Goal: Task Accomplishment & Management: Manage account settings

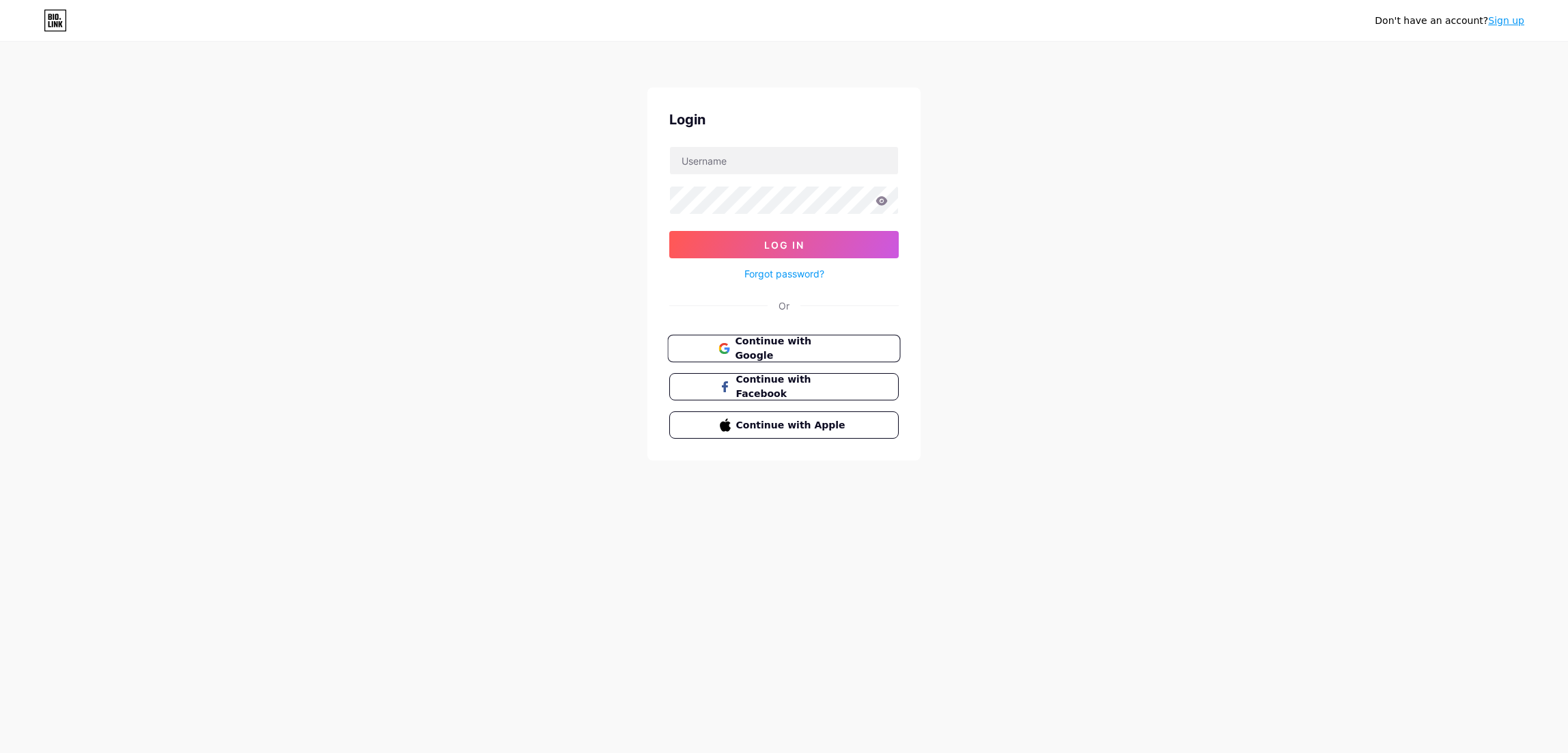
click at [723, 352] on icon at bounding box center [723, 352] width 9 height 5
click at [833, 364] on span "Continue with Google" at bounding box center [791, 372] width 114 height 30
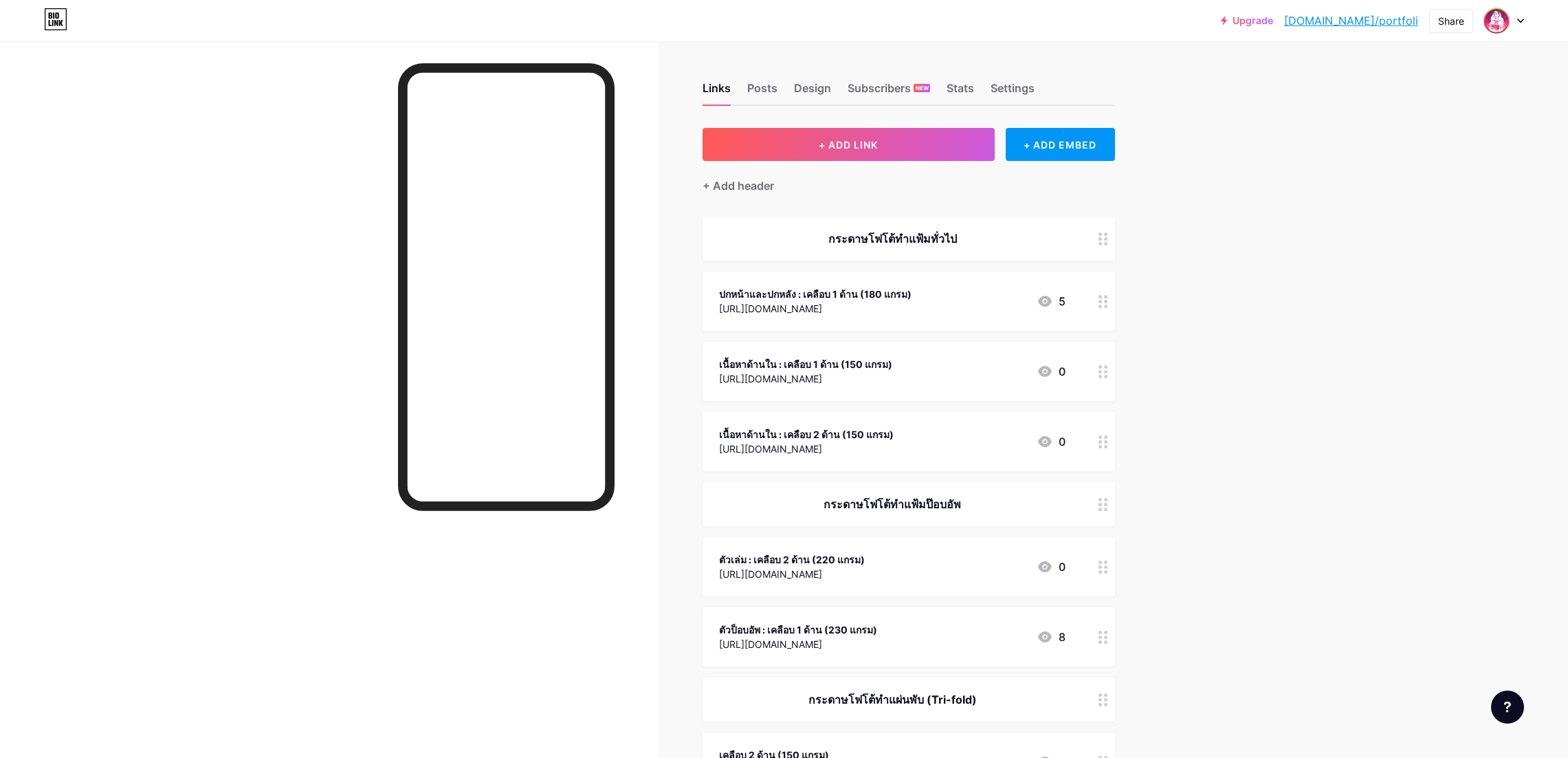
click at [1520, 23] on div at bounding box center [1504, 21] width 40 height 25
click at [1410, 184] on li "Logout" at bounding box center [1438, 193] width 170 height 37
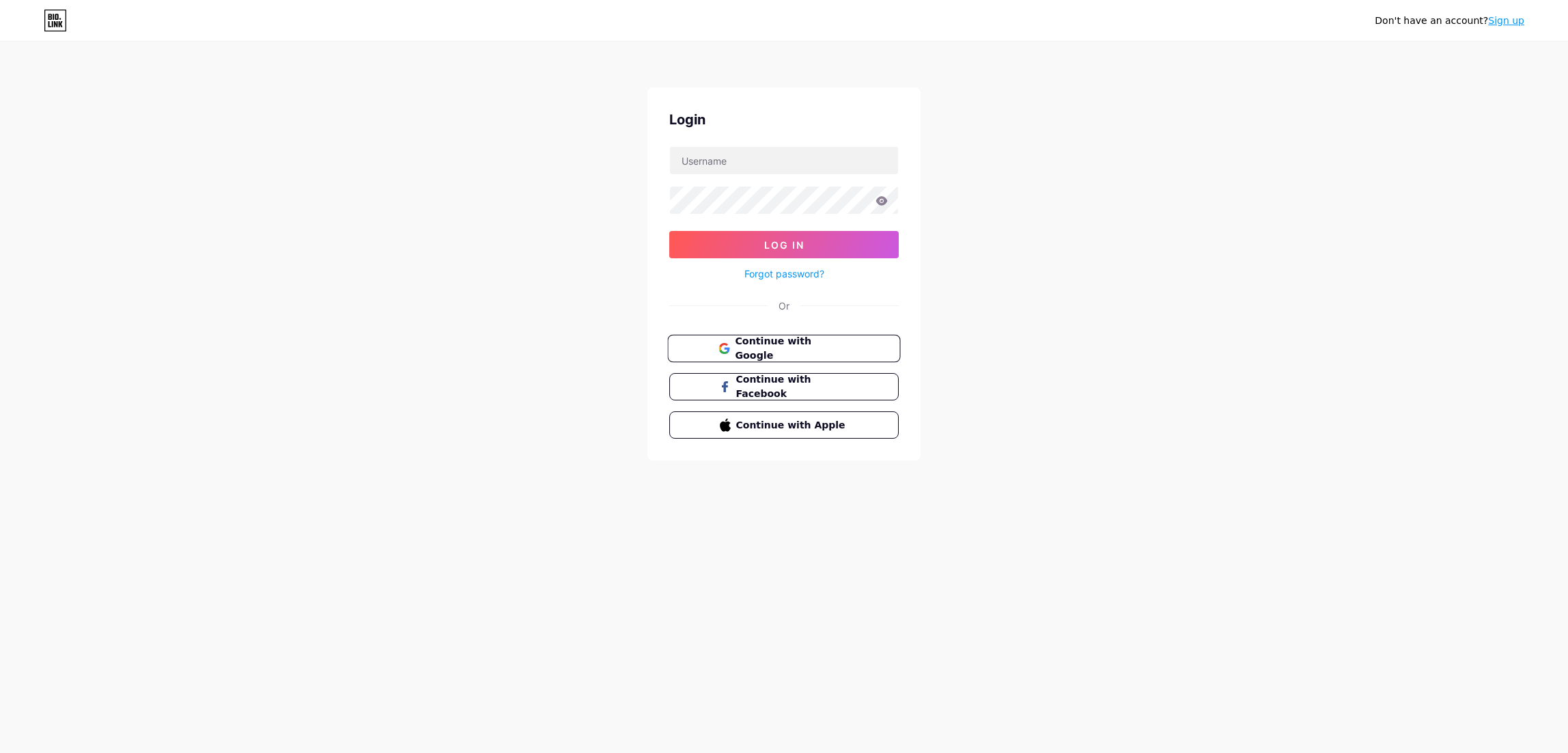
click at [858, 341] on button "Continue with Google" at bounding box center [783, 349] width 232 height 28
click at [833, 369] on span "Continue with Google" at bounding box center [791, 372] width 114 height 30
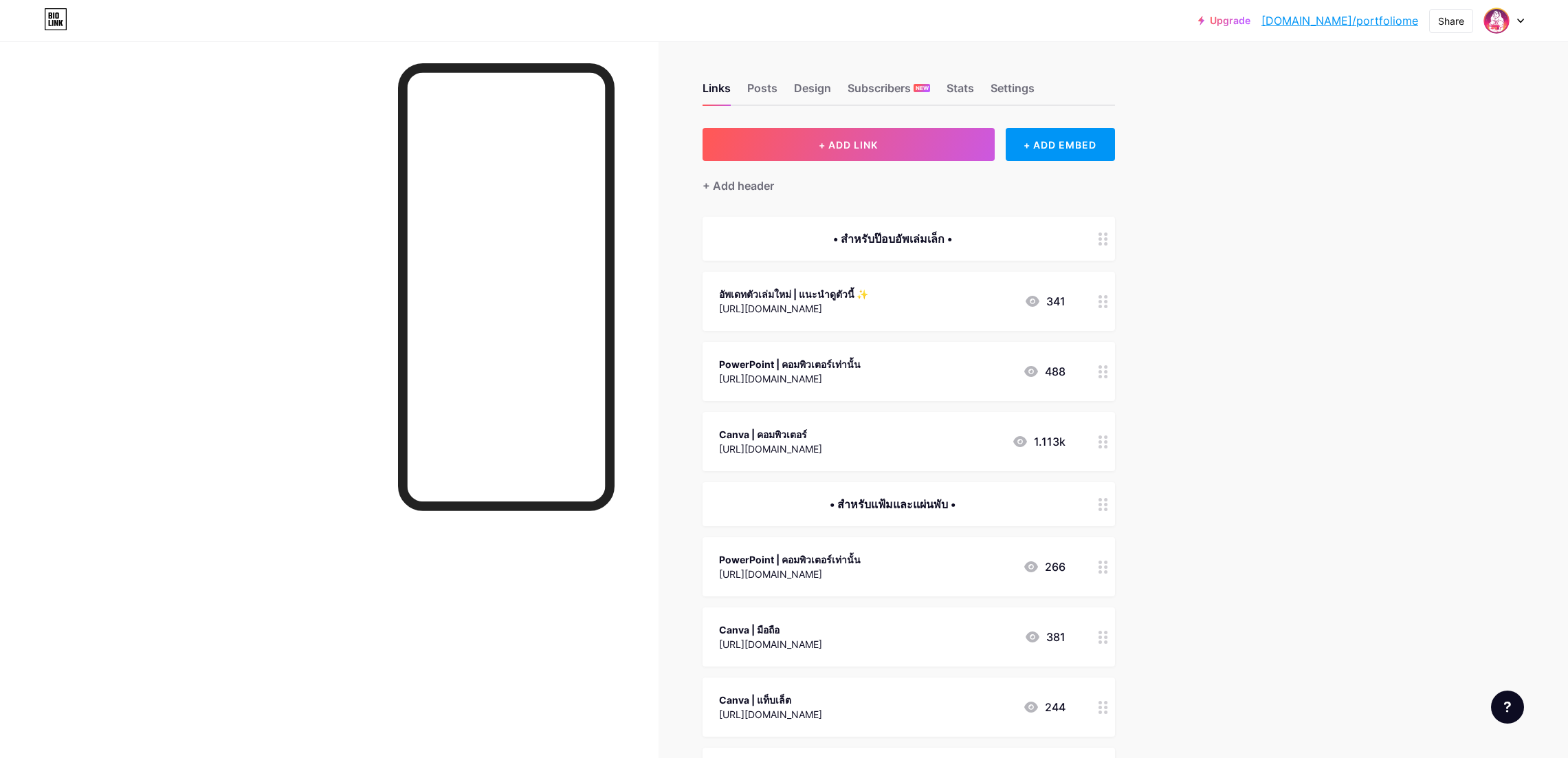
click at [804, 290] on div "อัพเดทตัวเล่มใหม่ | แนะนำดูตัวนี้ ✨" at bounding box center [794, 293] width 149 height 14
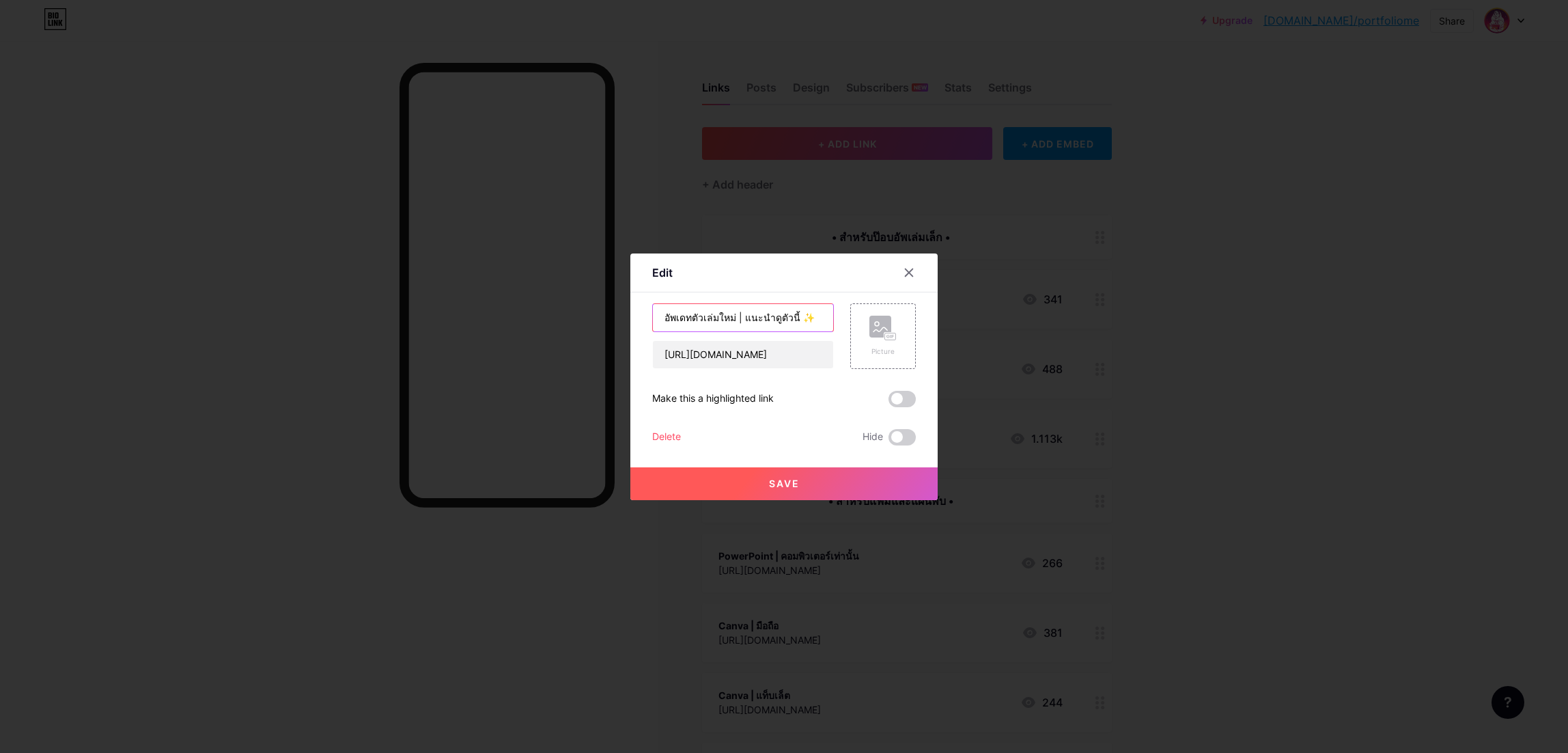
drag, startPoint x: 725, startPoint y: 317, endPoint x: 650, endPoint y: 320, distance: 75.1
click at [653, 320] on input "อัพเดทตัวเล่มใหม่ | แนะนำดูตัวนี้ ✨" at bounding box center [743, 318] width 181 height 27
type input "PowerPoint | คอมพิวเตอร์เท่านั้น"
click at [814, 480] on button "Save" at bounding box center [784, 484] width 307 height 33
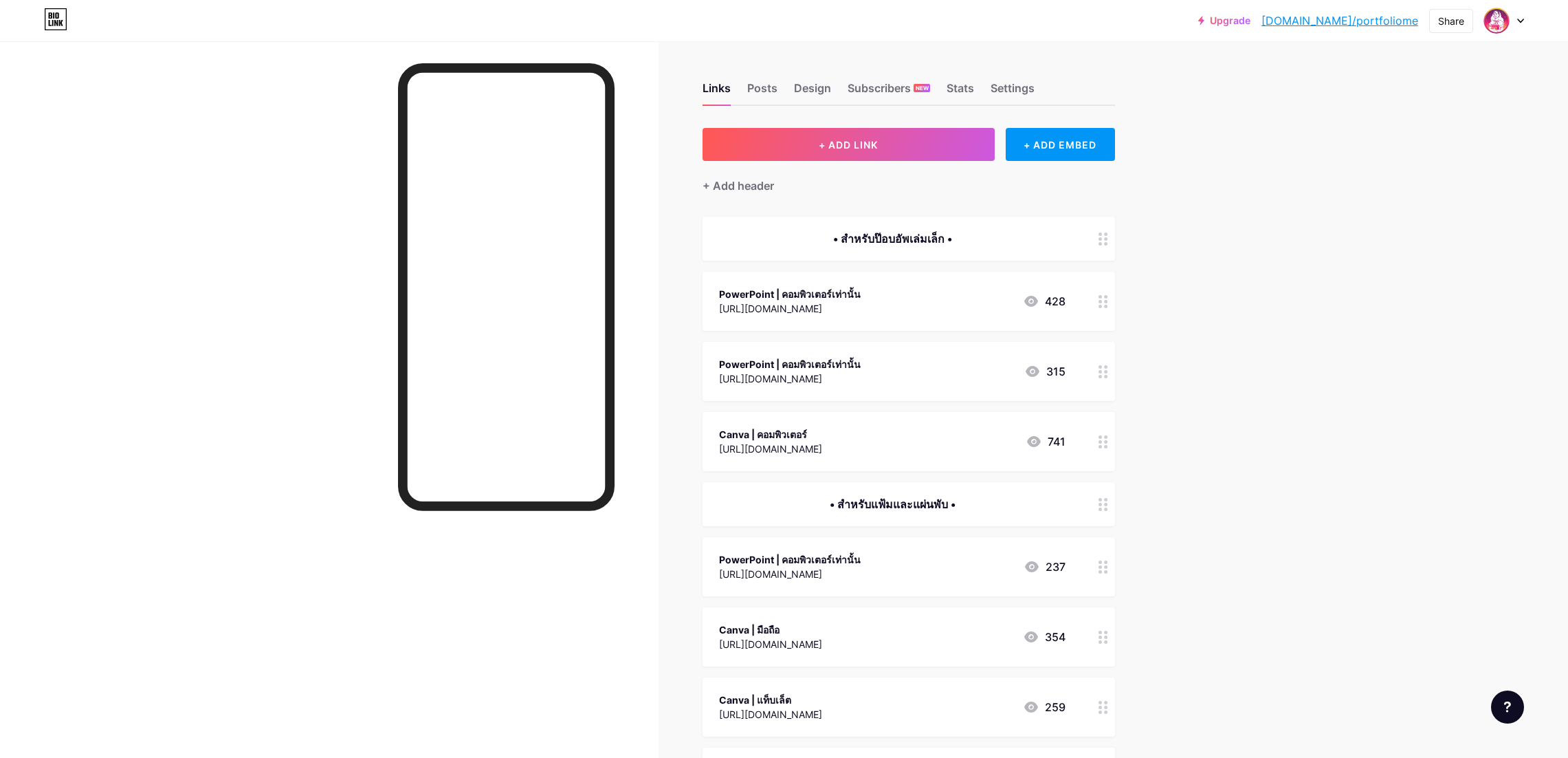
click at [861, 374] on div "[URL][DOMAIN_NAME]" at bounding box center [789, 378] width 142 height 14
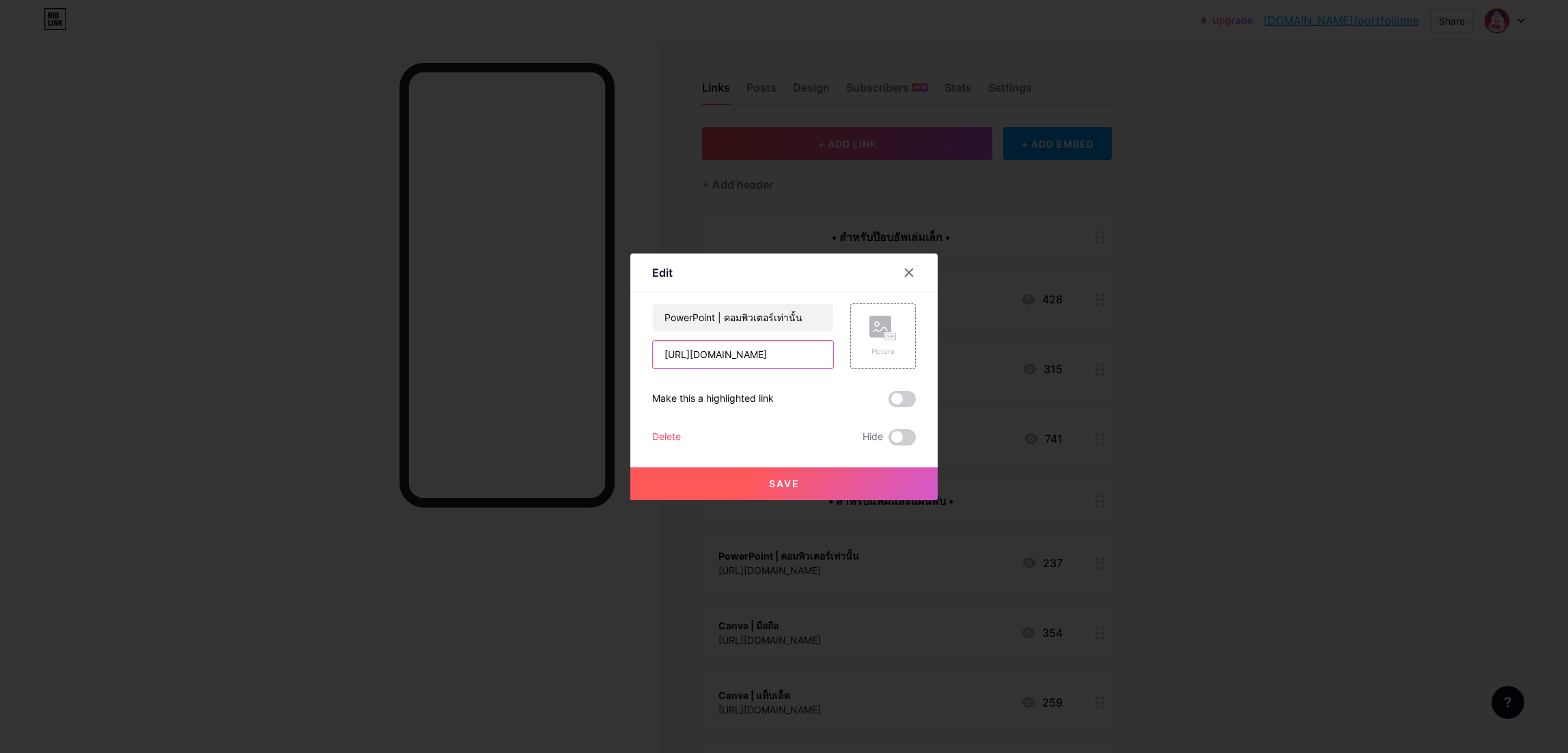
click at [774, 351] on input "[URL][DOMAIN_NAME]" at bounding box center [743, 354] width 181 height 27
click at [905, 273] on icon at bounding box center [908, 272] width 7 height 7
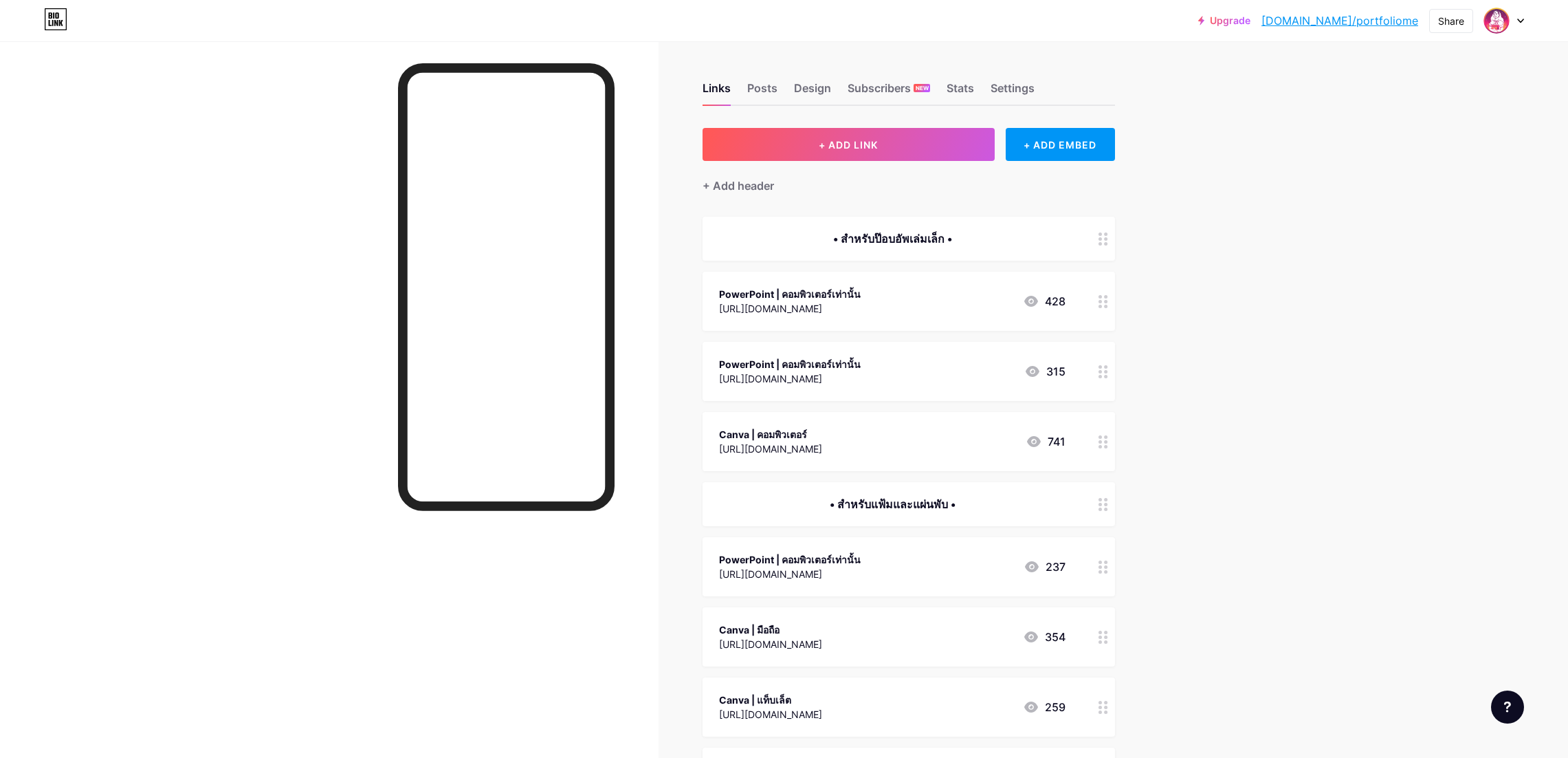
click at [861, 291] on div "PowerPoint | คอมพิวเตอร์เท่านั้น" at bounding box center [789, 293] width 142 height 14
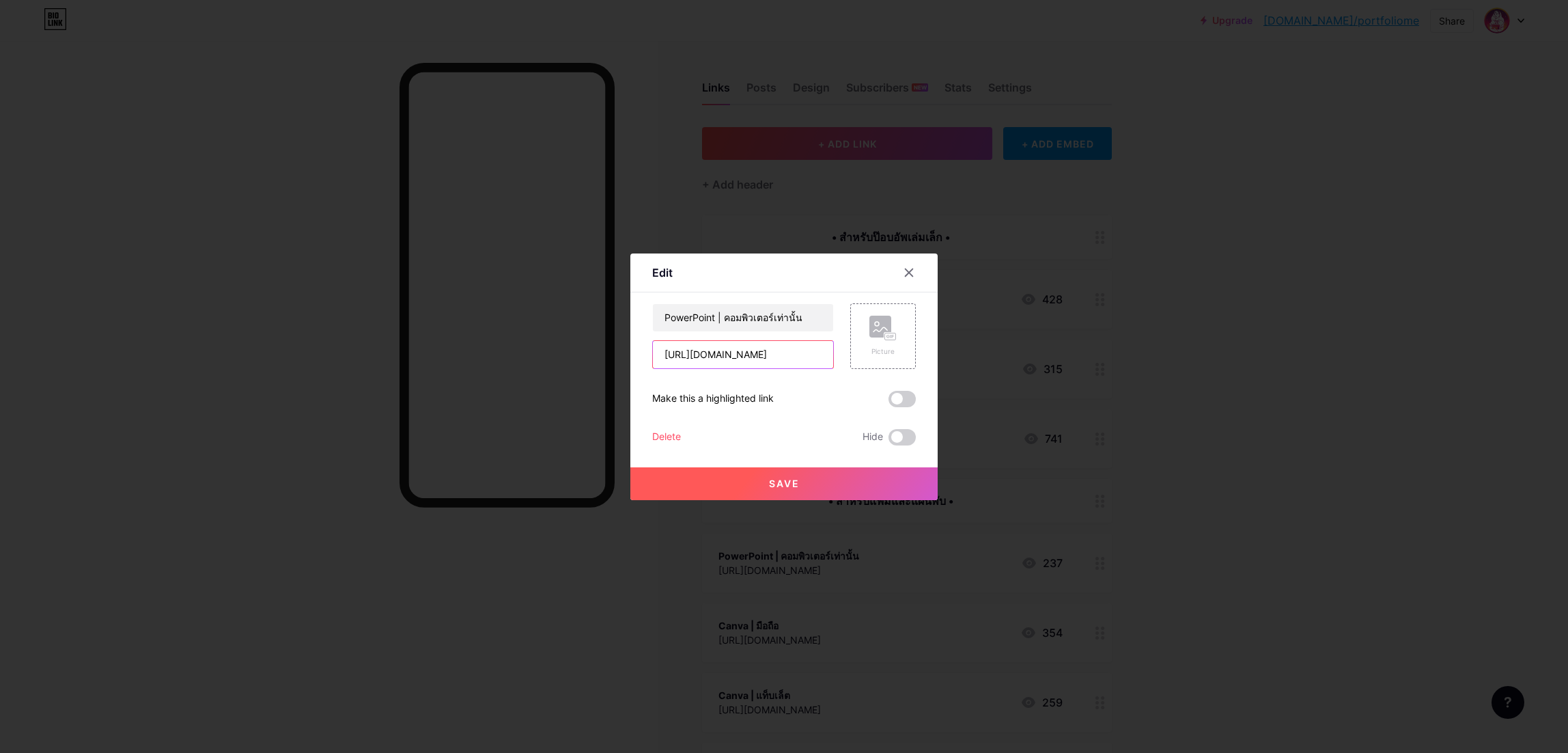
click at [791, 357] on input "[URL][DOMAIN_NAME]" at bounding box center [743, 354] width 181 height 27
click at [897, 263] on div at bounding box center [909, 273] width 25 height 25
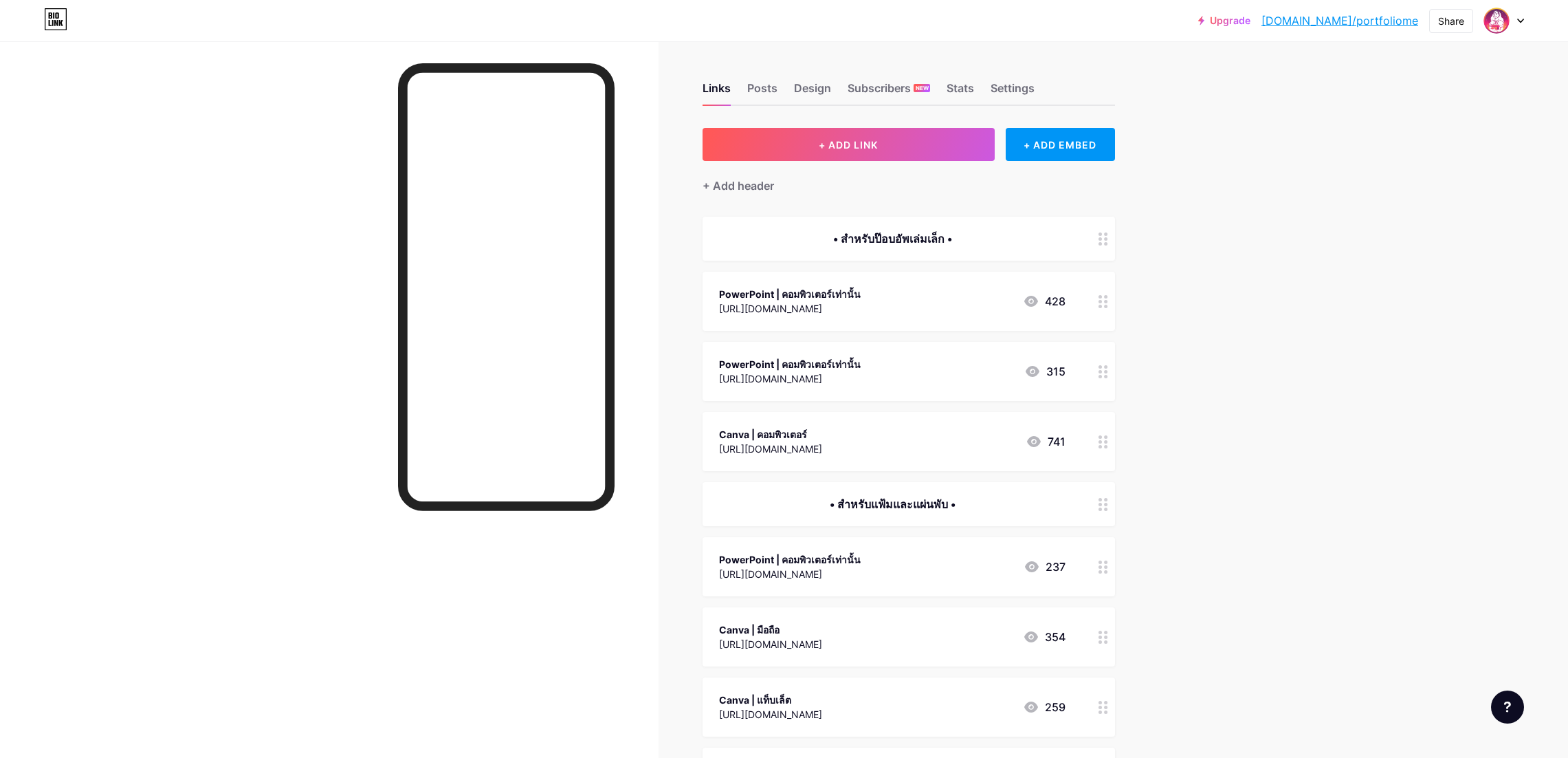
click at [886, 388] on div "PowerPoint | คอมพิวเตอร์เท่านั้น [URL][DOMAIN_NAME] 315" at bounding box center [909, 371] width 413 height 59
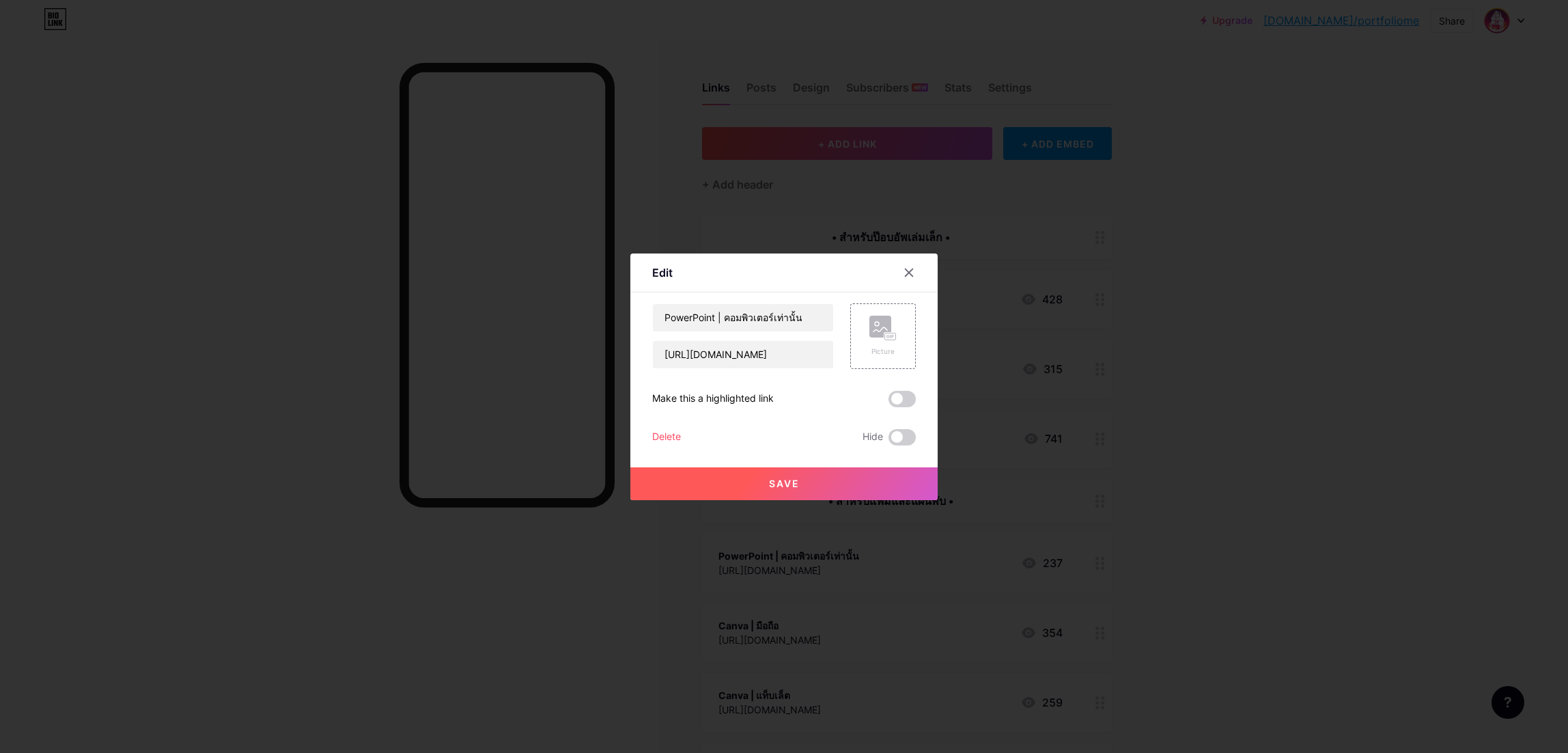
click at [664, 442] on div "Delete" at bounding box center [666, 437] width 29 height 16
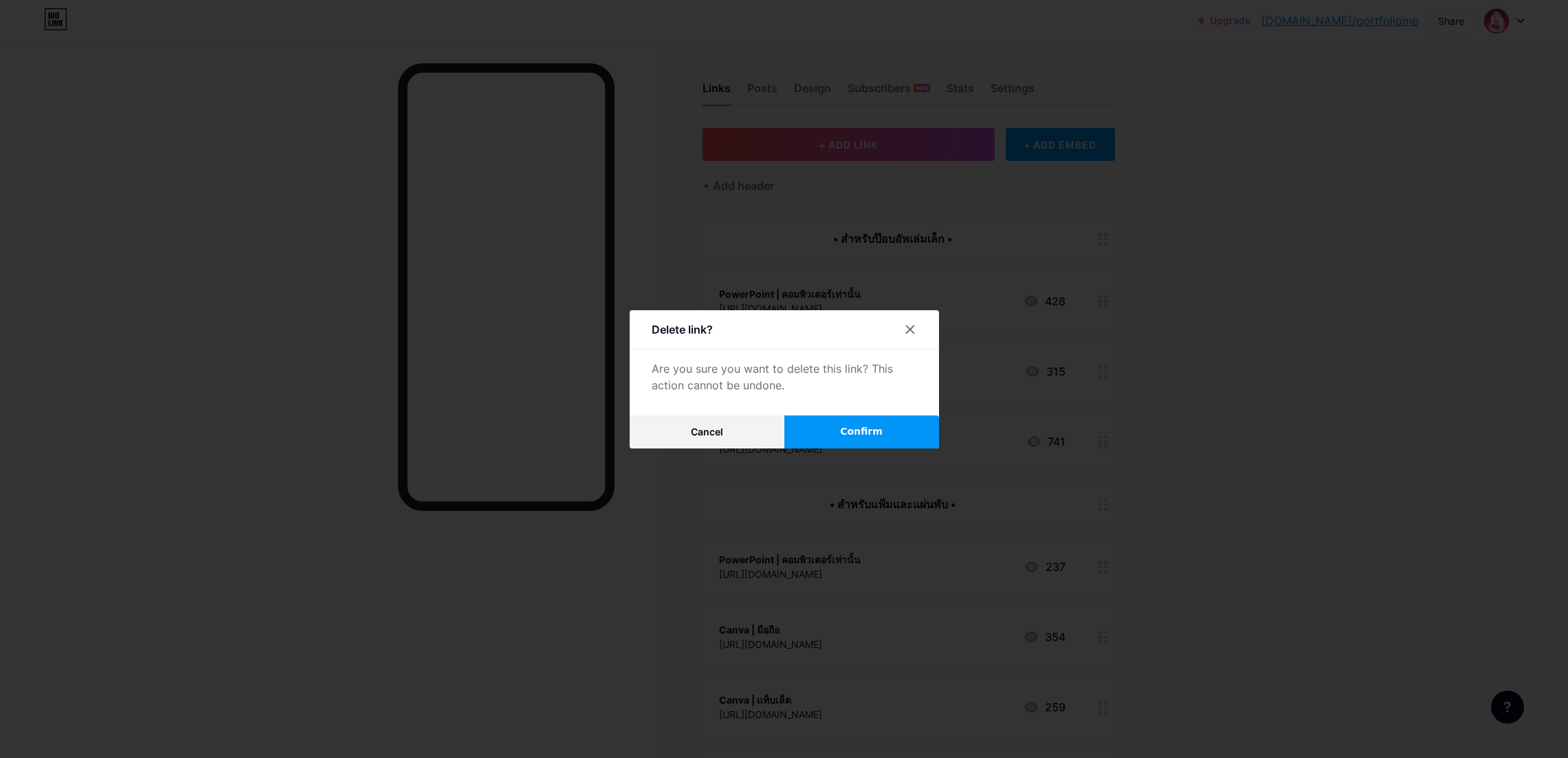
click at [839, 437] on button "Confirm" at bounding box center [862, 432] width 154 height 33
